Goal: Find specific page/section: Find specific page/section

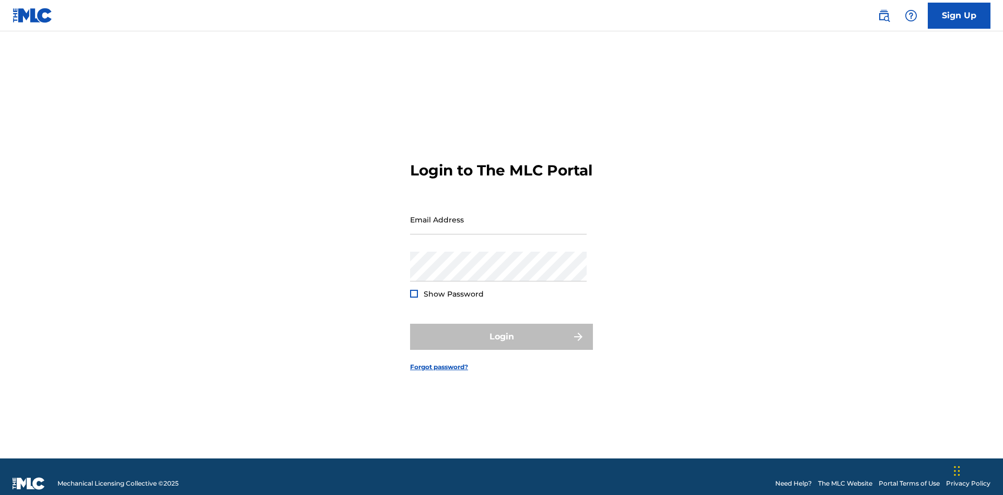
scroll to position [14, 0]
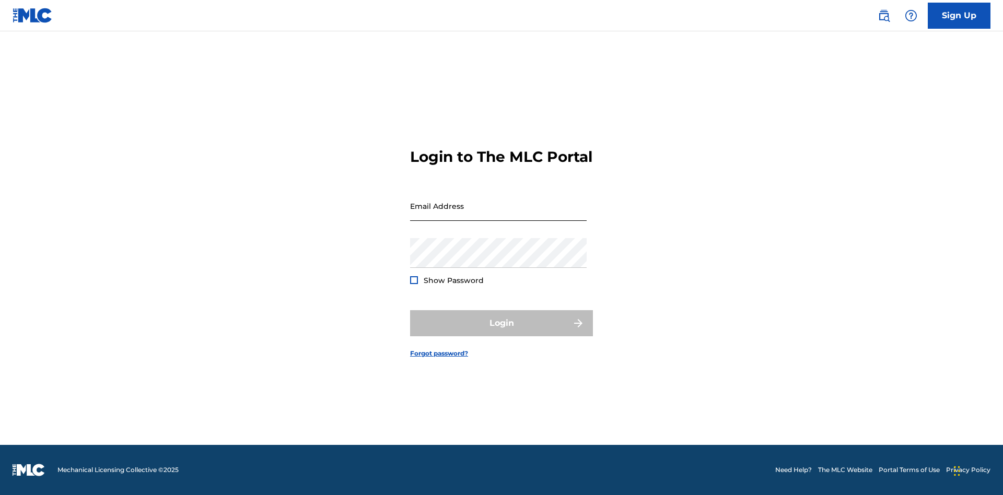
click at [498, 215] on input "Email Address" at bounding box center [498, 206] width 177 height 30
type input "69e1f26e-4564-4e64-8294-61e17a032b43@mailslurp.com"
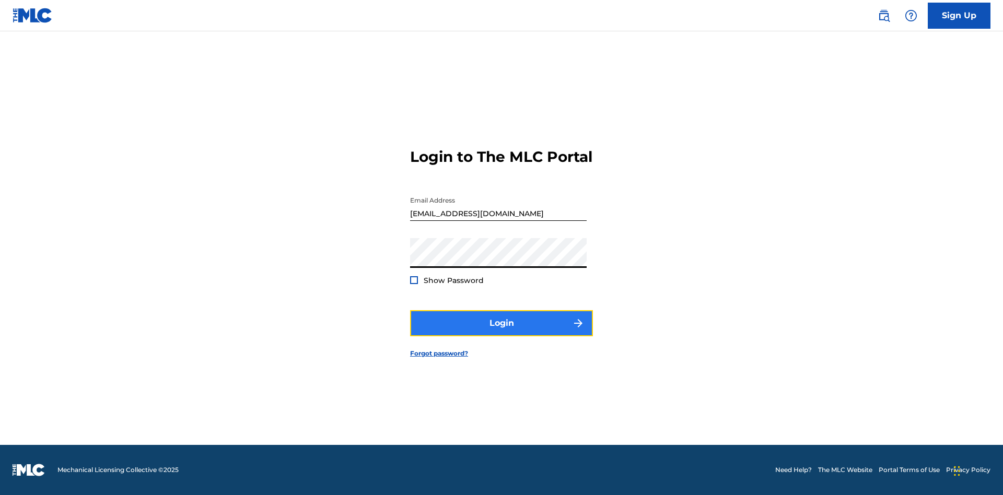
click at [502, 332] on button "Login" at bounding box center [501, 323] width 183 height 26
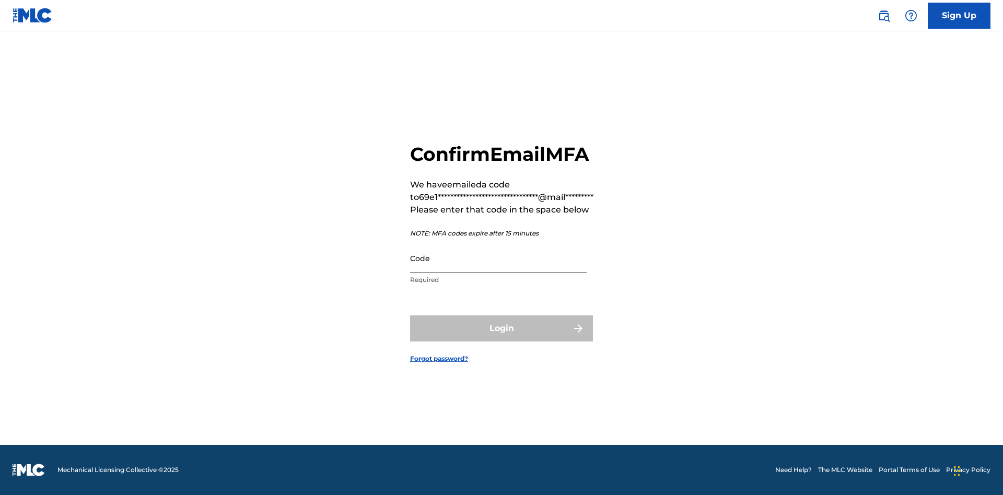
click at [498, 258] on input "Code" at bounding box center [498, 258] width 177 height 30
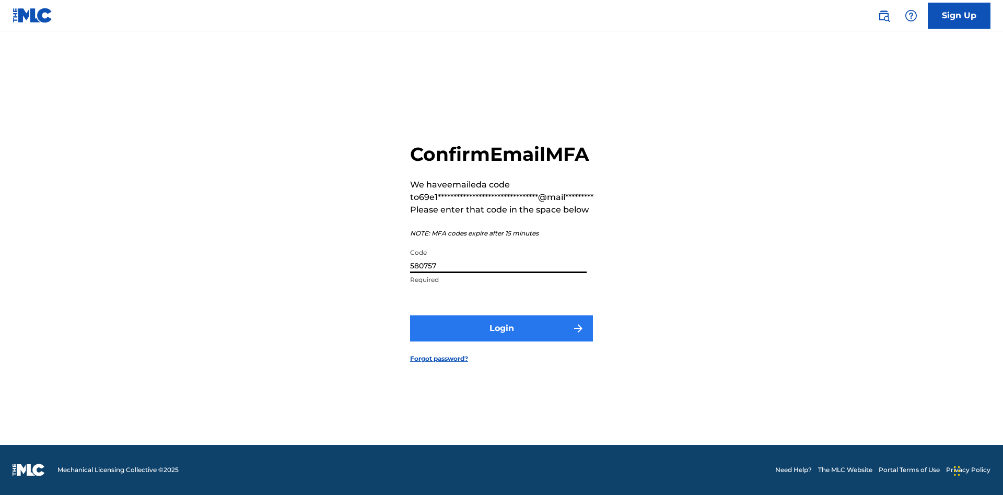
type input "580757"
click at [502, 328] on button "Login" at bounding box center [501, 329] width 183 height 26
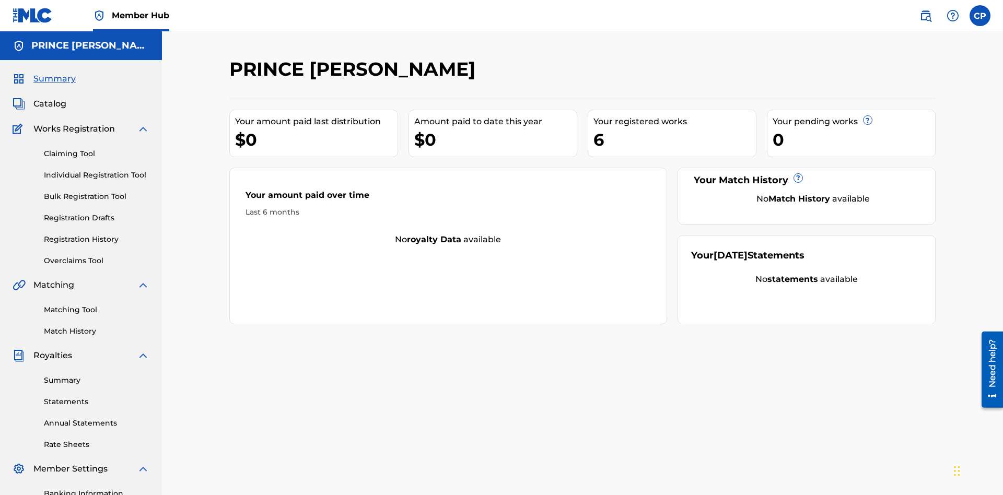
scroll to position [35, 0]
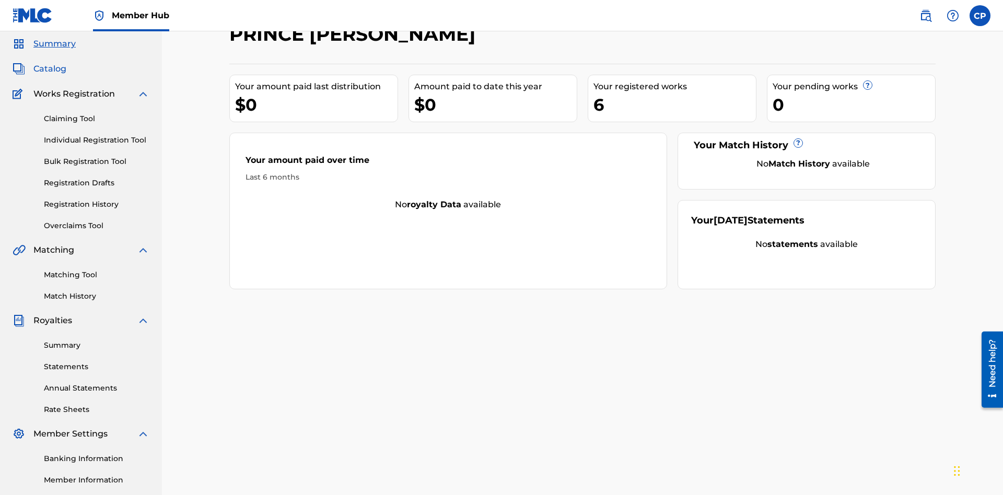
click at [50, 69] on span "Catalog" at bounding box center [49, 69] width 33 height 13
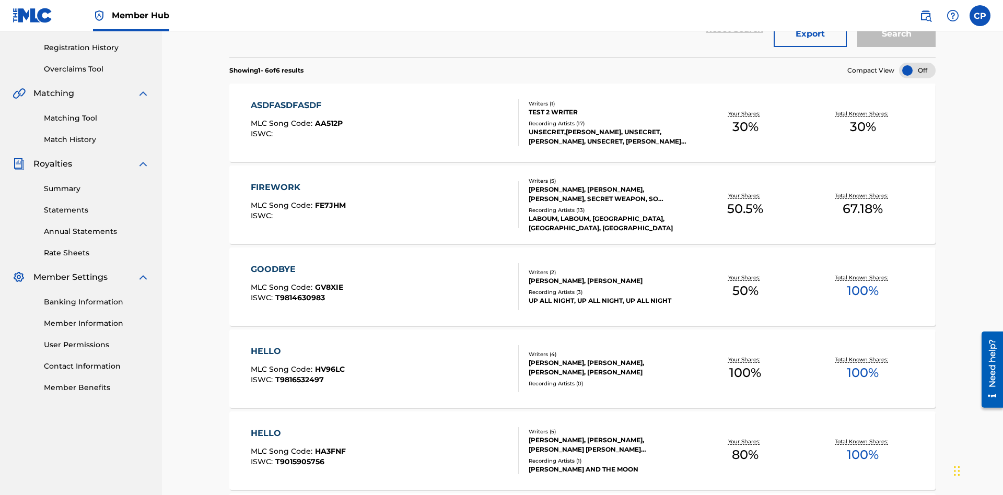
scroll to position [41, 0]
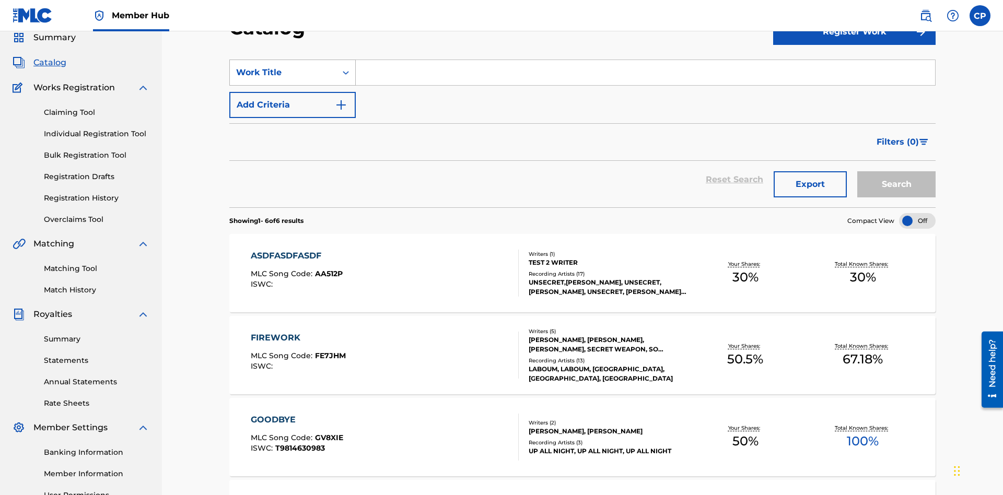
click at [283, 73] on div "Work Title" at bounding box center [283, 72] width 94 height 13
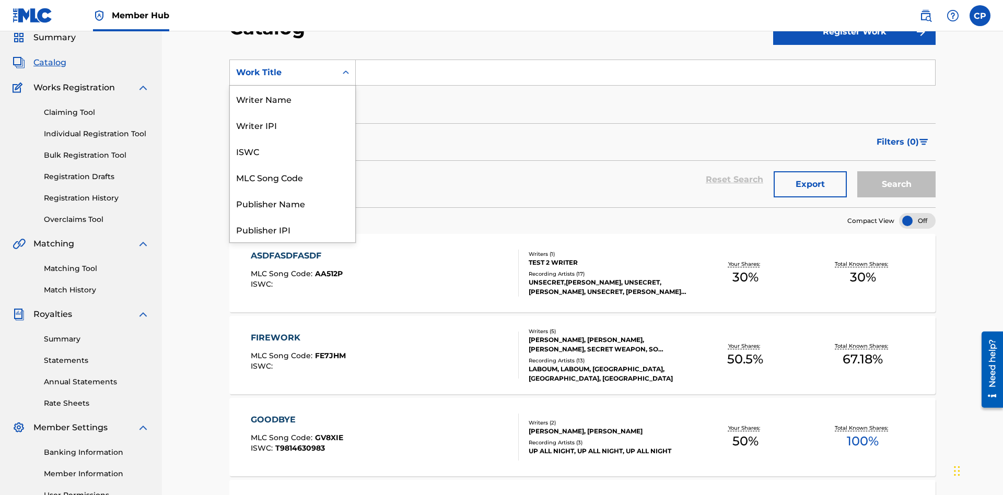
scroll to position [157, 0]
click at [293, 229] on div "Work Title" at bounding box center [292, 229] width 125 height 26
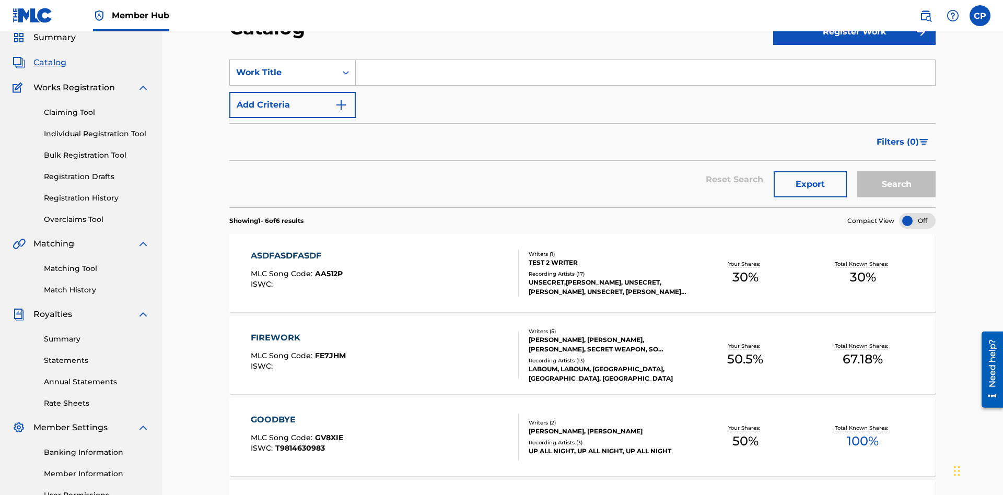
scroll to position [39, 0]
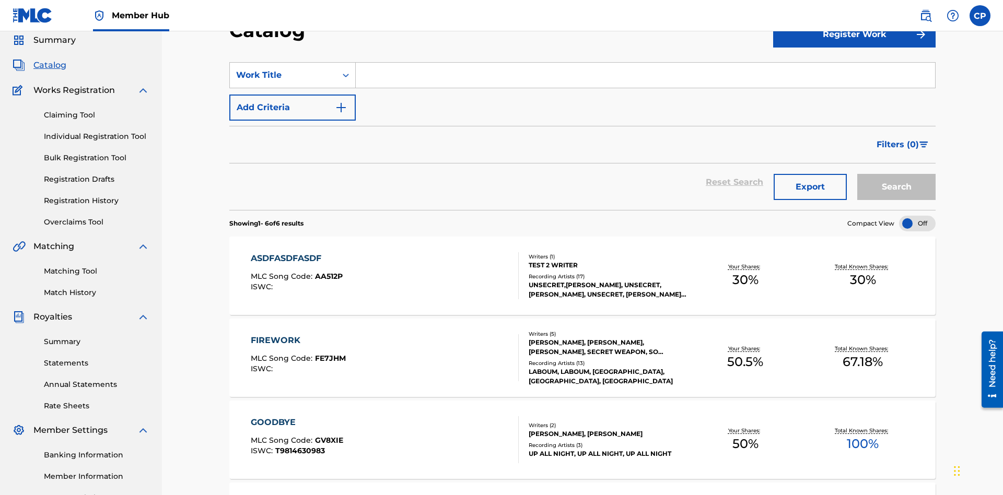
click at [645, 75] on input "Search Form" at bounding box center [645, 75] width 579 height 25
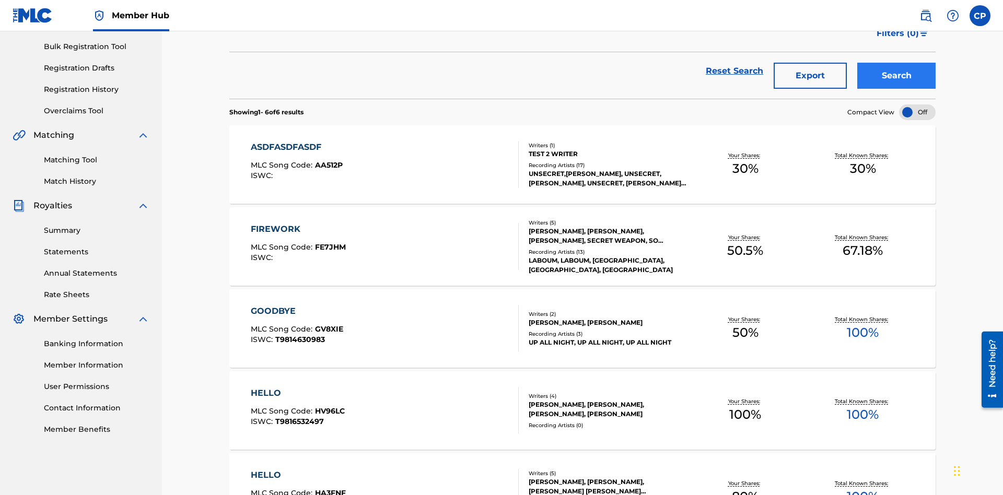
type input "HELLO"
click at [897, 76] on button "Search" at bounding box center [896, 76] width 78 height 26
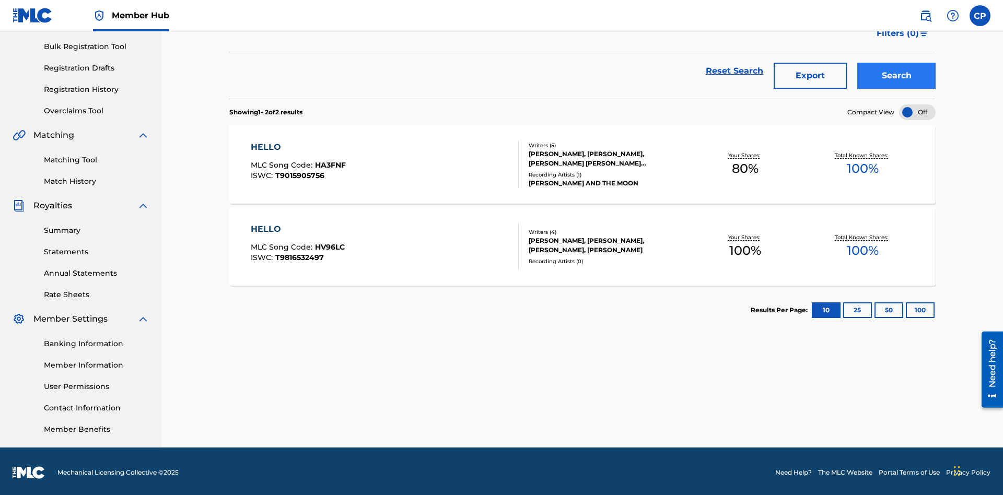
scroll to position [153, 0]
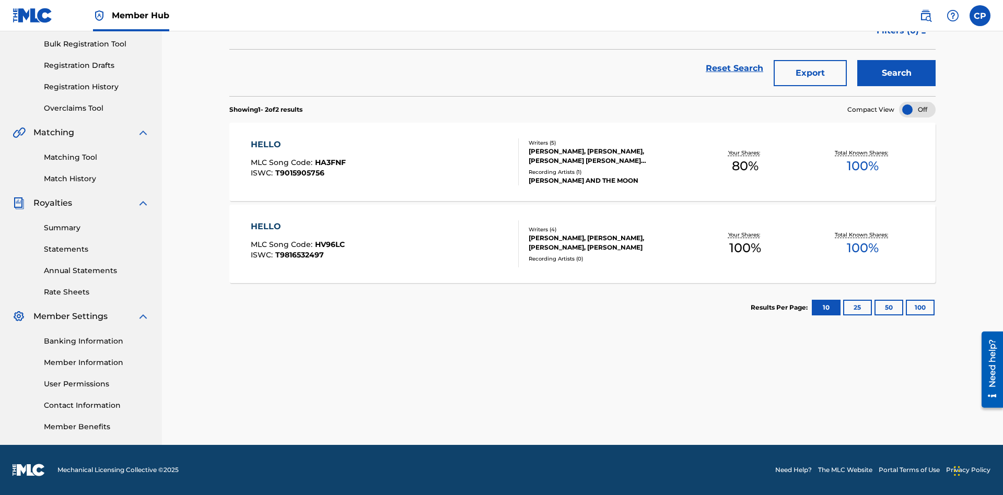
click at [329, 162] on span "HA3FNF" at bounding box center [330, 162] width 31 height 9
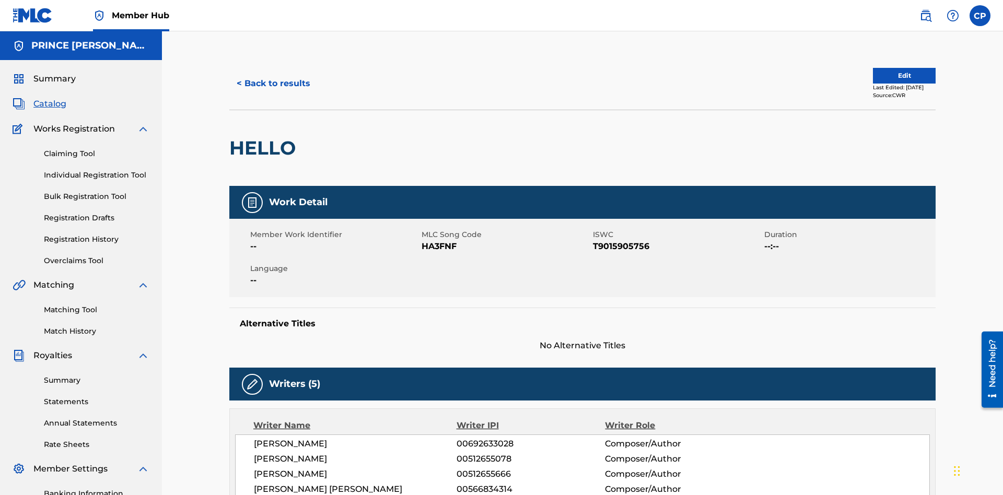
scroll to position [585, 0]
